Goal: Contribute content

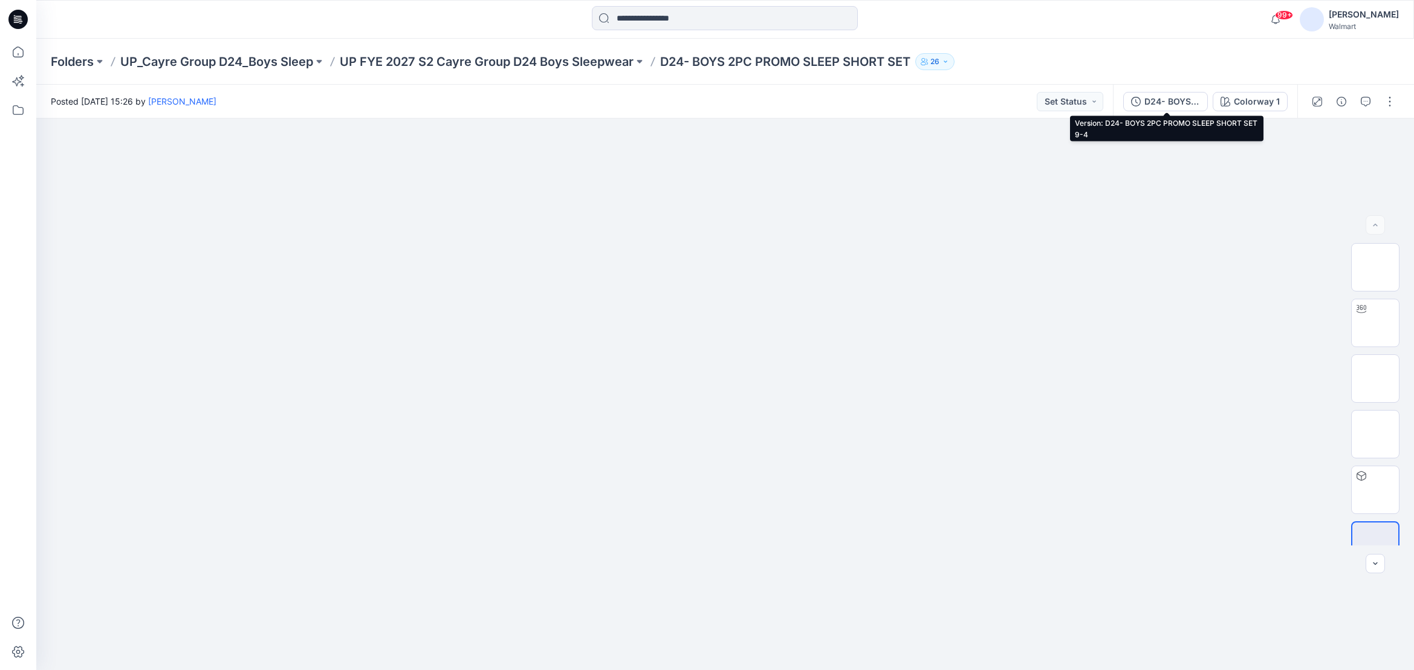
click at [1178, 102] on div "D24- BOYS 2PC PROMO SLEEP SHORT SET 9-4" at bounding box center [1173, 101] width 56 height 13
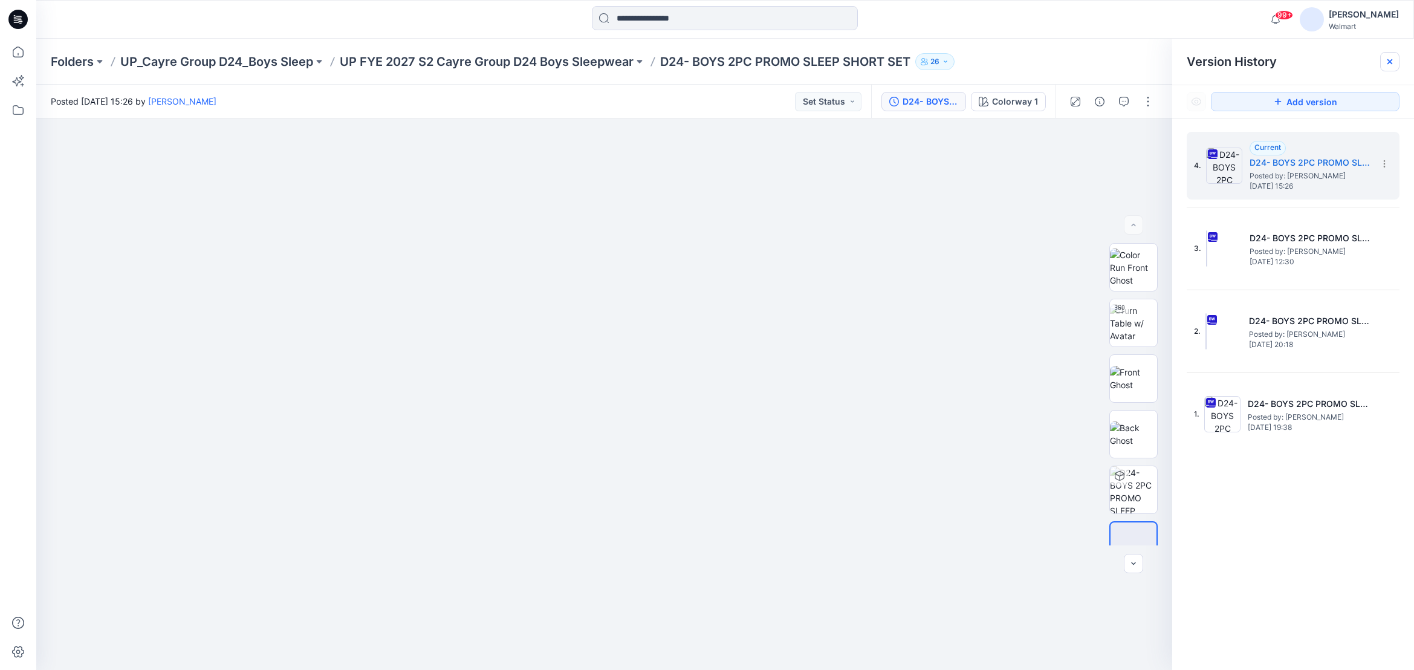
click at [1388, 63] on icon at bounding box center [1390, 61] width 5 height 5
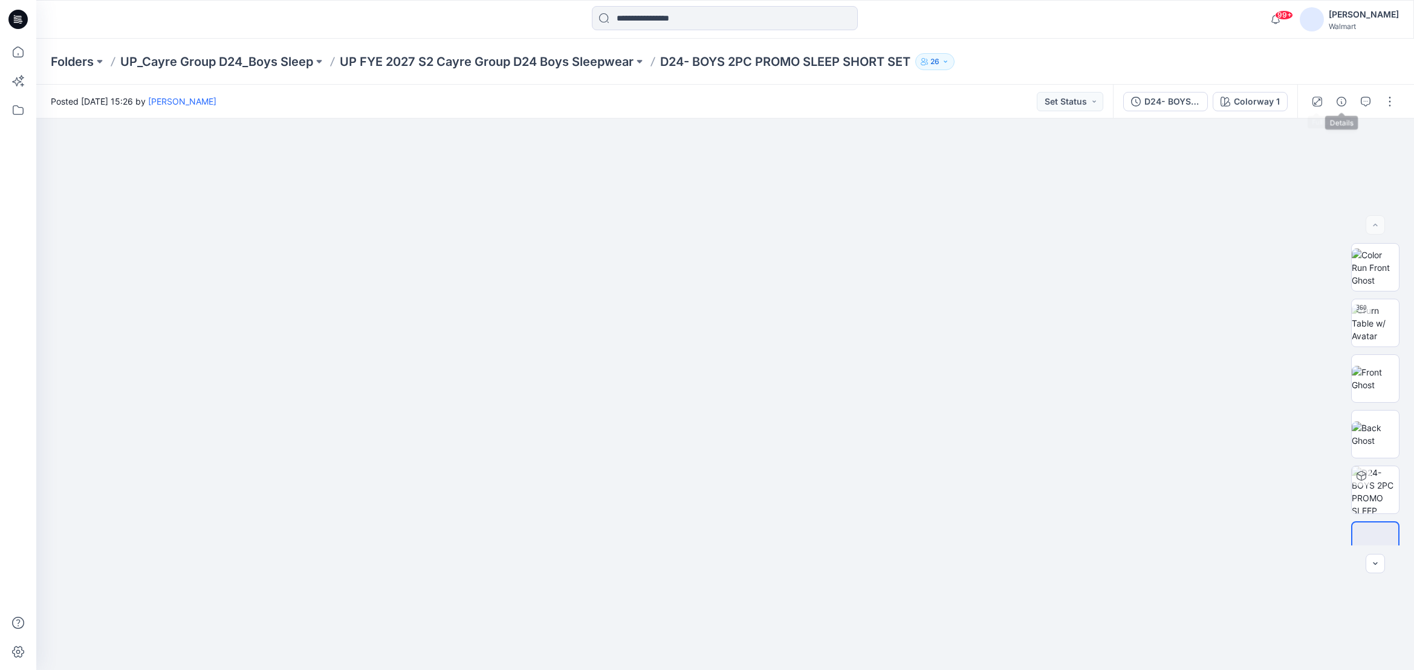
click at [1342, 102] on icon "button" at bounding box center [1342, 102] width 10 height 10
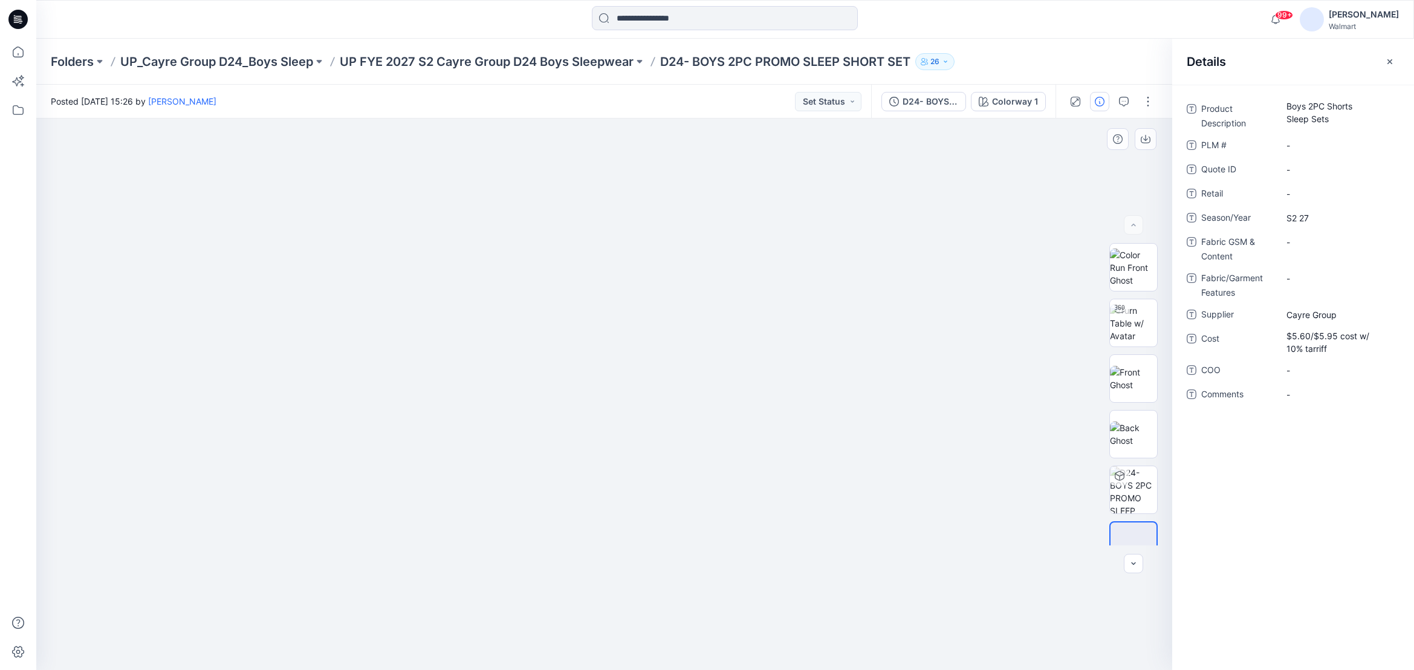
click at [1087, 194] on div at bounding box center [604, 394] width 1136 height 551
click at [1388, 60] on icon "button" at bounding box center [1390, 62] width 10 height 10
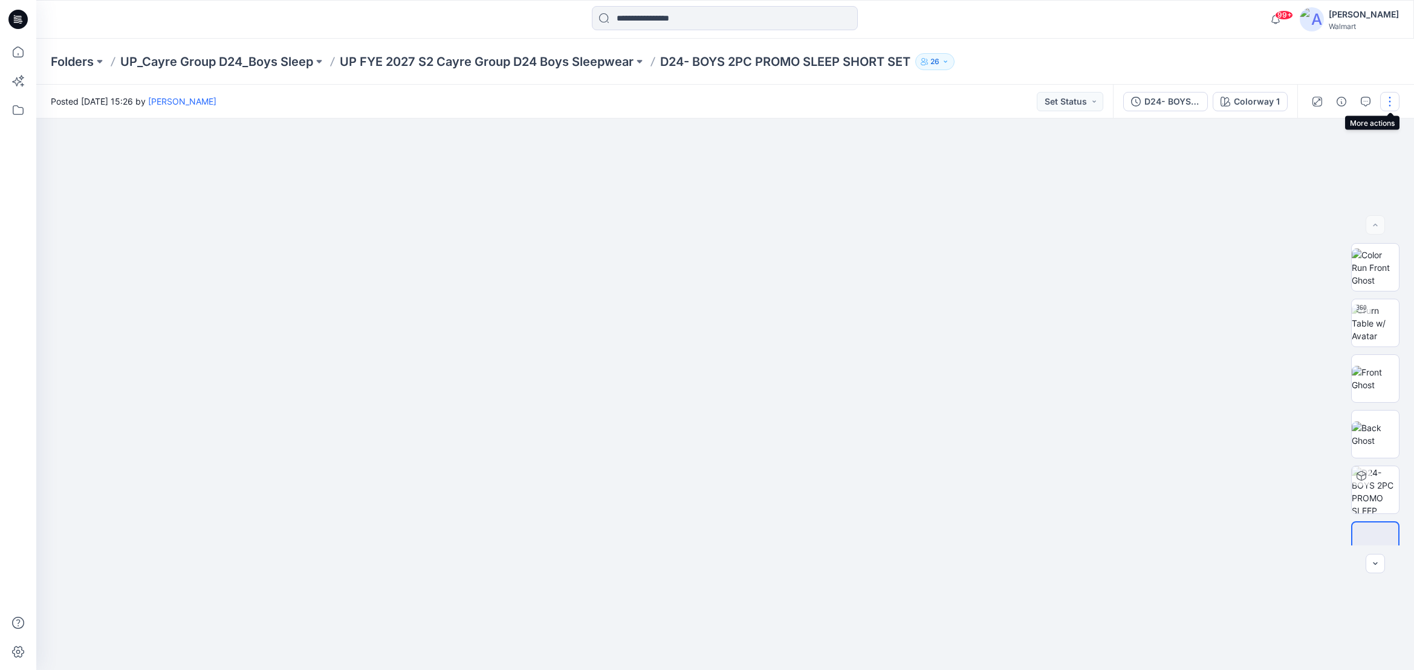
click at [1390, 100] on button "button" at bounding box center [1389, 101] width 19 height 19
click at [1313, 163] on p "Edit" at bounding box center [1312, 163] width 15 height 13
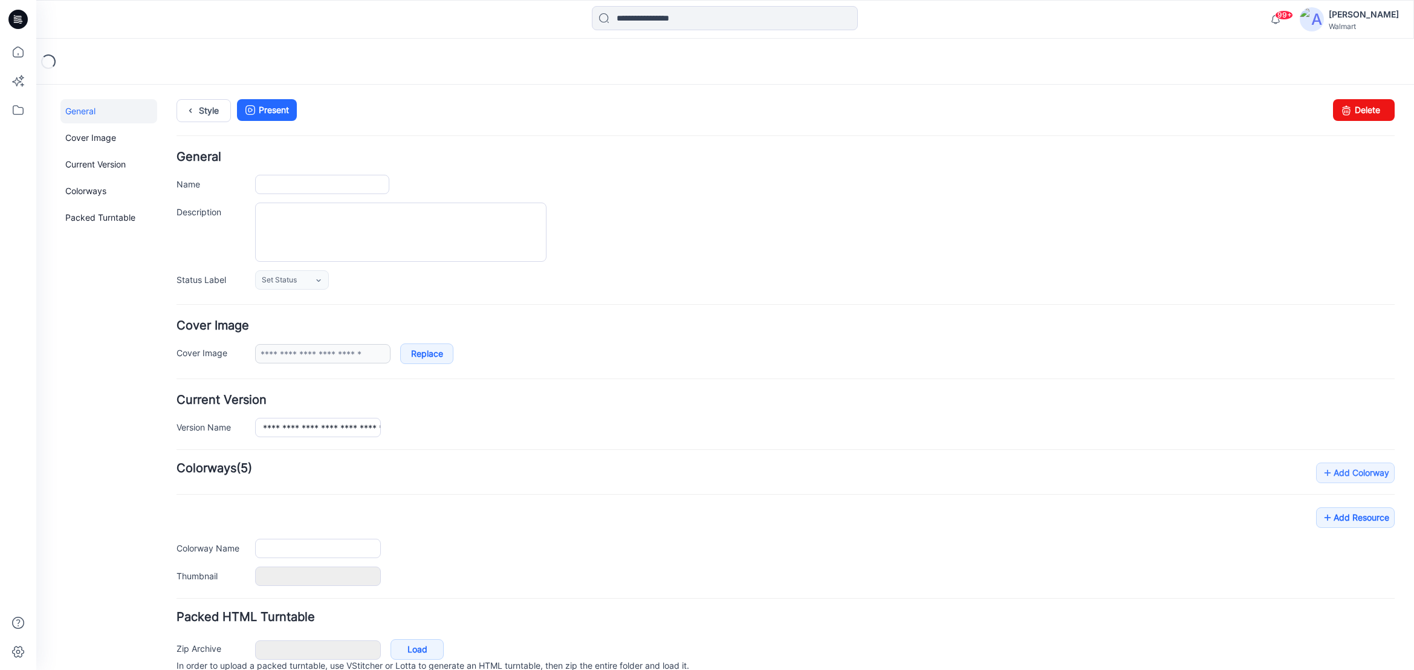
type input "**********"
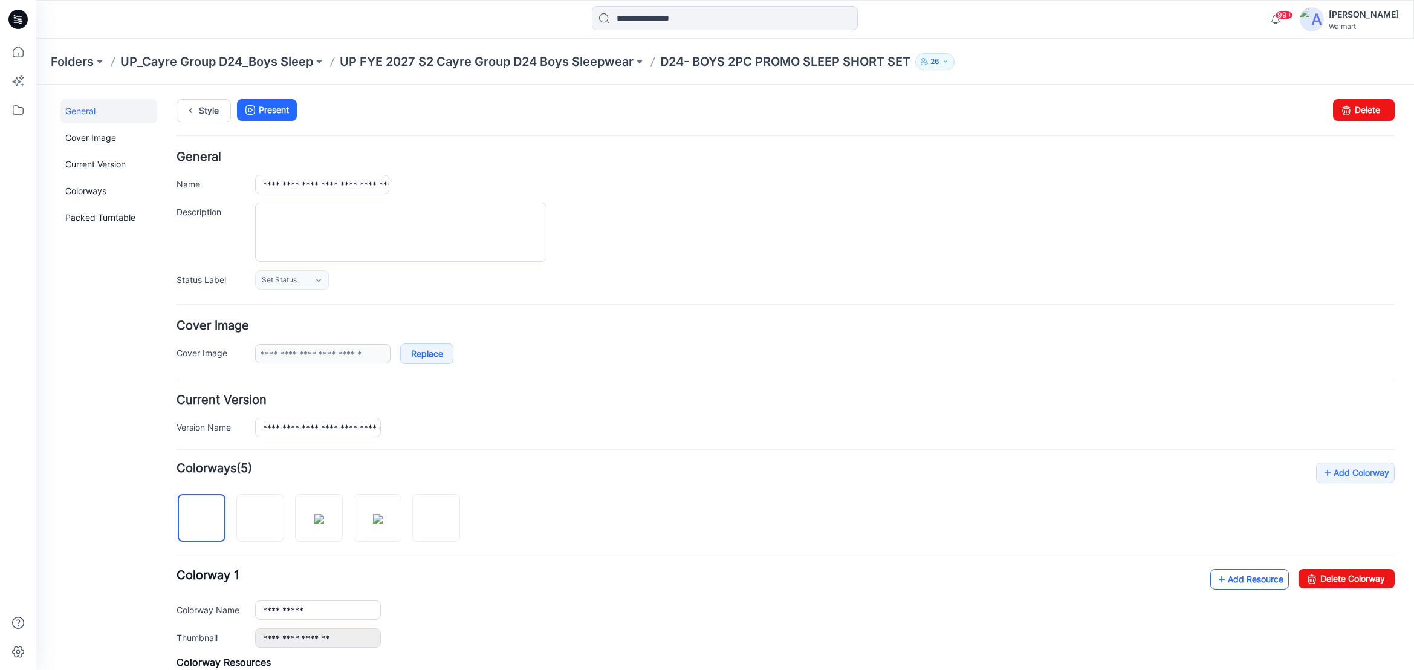
click at [1249, 581] on link "Add Resource" at bounding box center [1250, 579] width 79 height 21
